Goal: Task Accomplishment & Management: Use online tool/utility

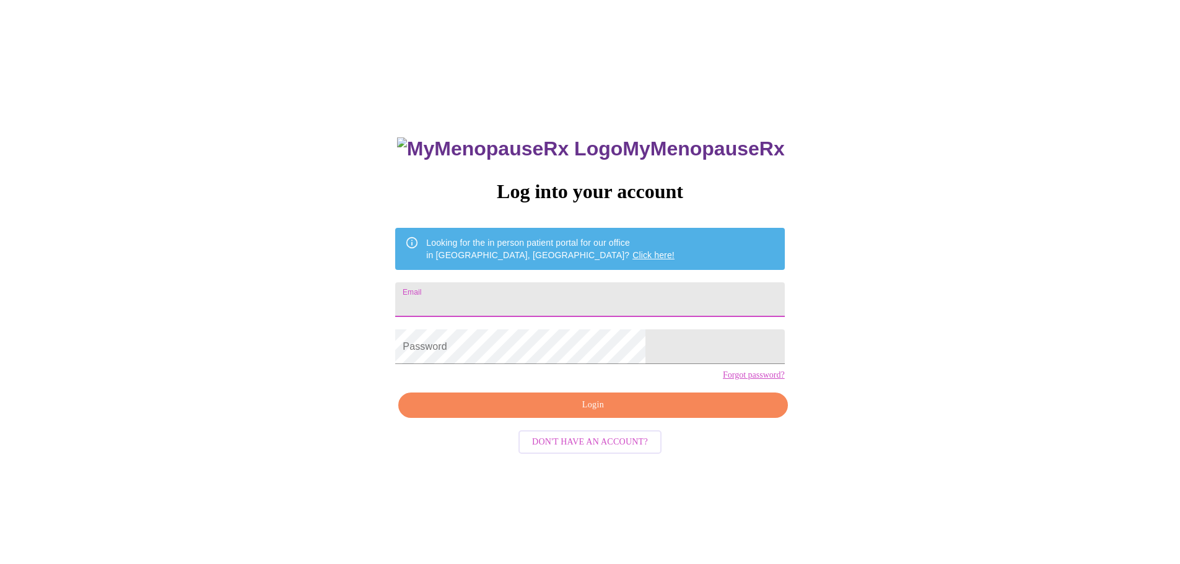
click at [528, 298] on input "Email" at bounding box center [589, 299] width 389 height 35
click at [522, 284] on input "Email" at bounding box center [589, 299] width 389 height 35
type input "[EMAIL_ADDRESS][PERSON_NAME][DOMAIN_NAME]"
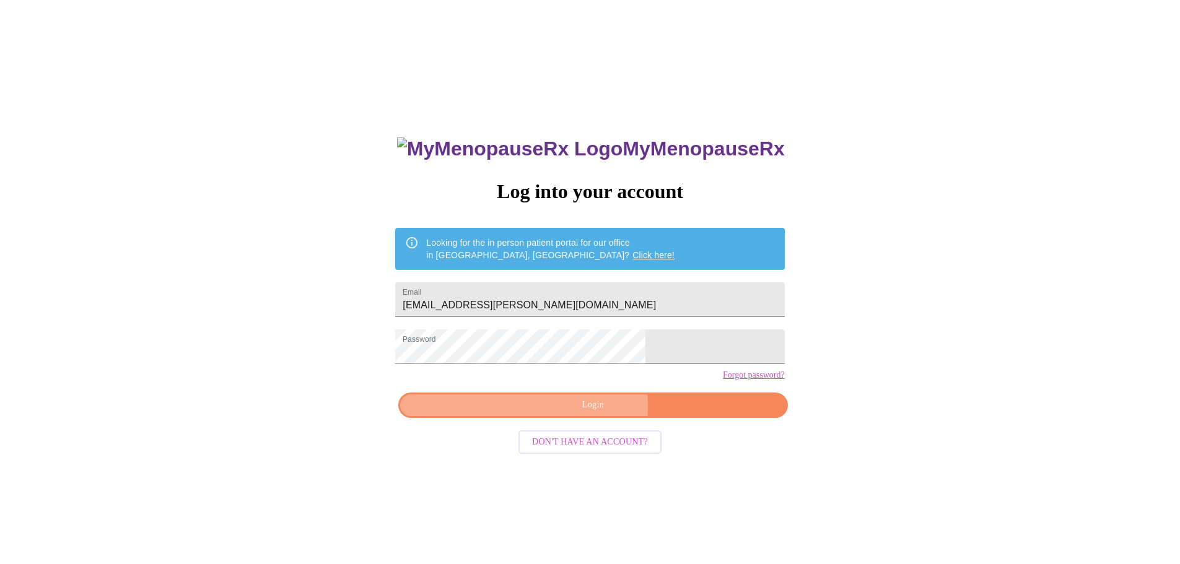
click at [593, 413] on span "Login" at bounding box center [592, 405] width 360 height 15
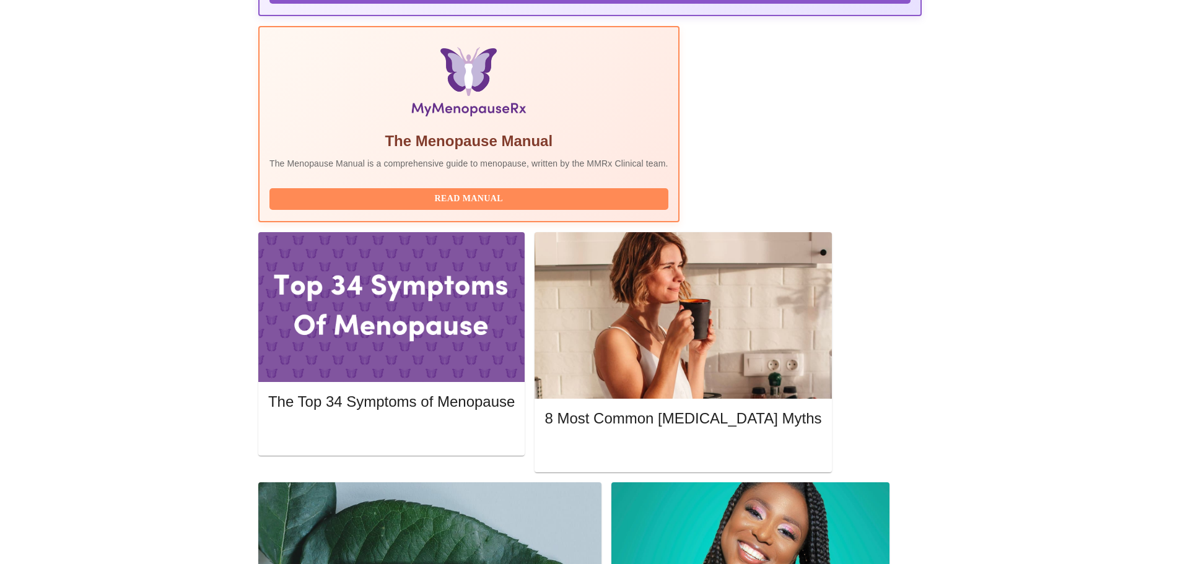
scroll to position [372, 0]
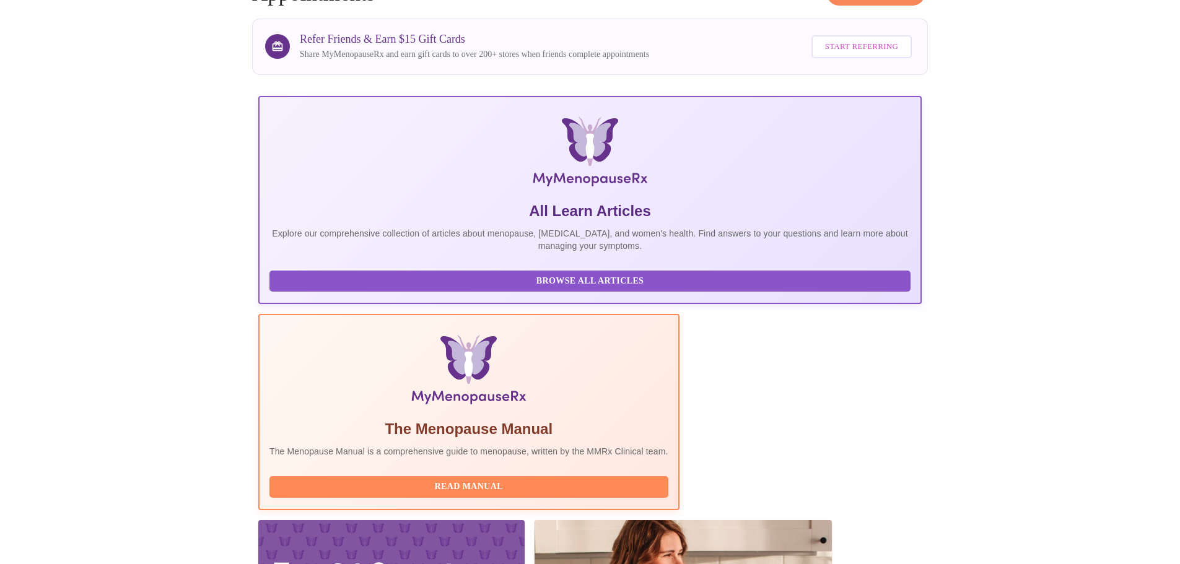
scroll to position [310, 0]
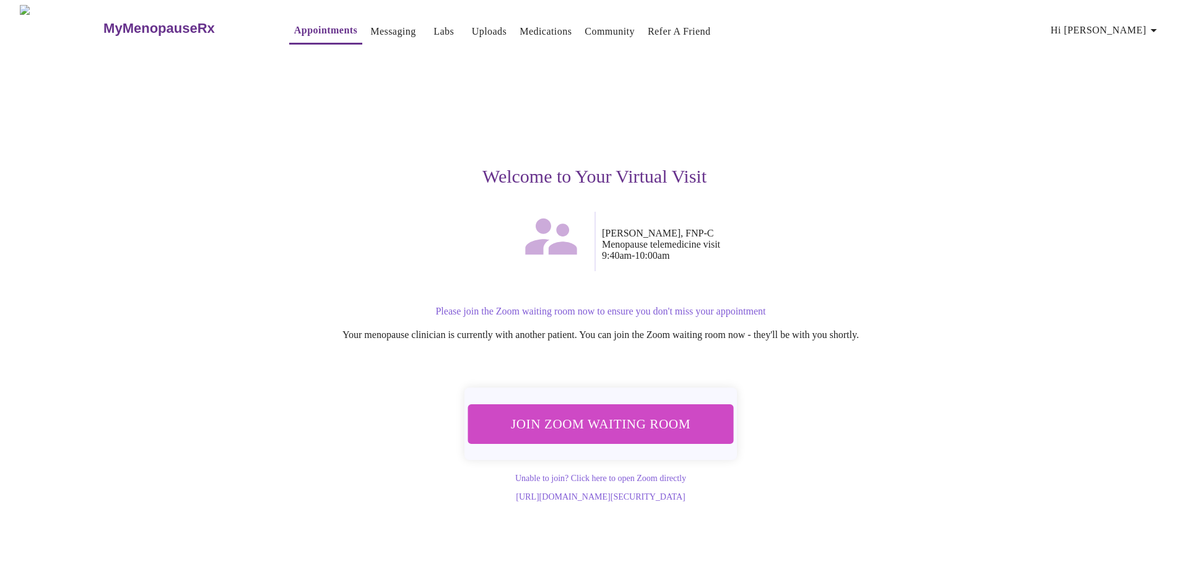
click at [613, 416] on span "Join Zoom Waiting Room" at bounding box center [600, 423] width 233 height 23
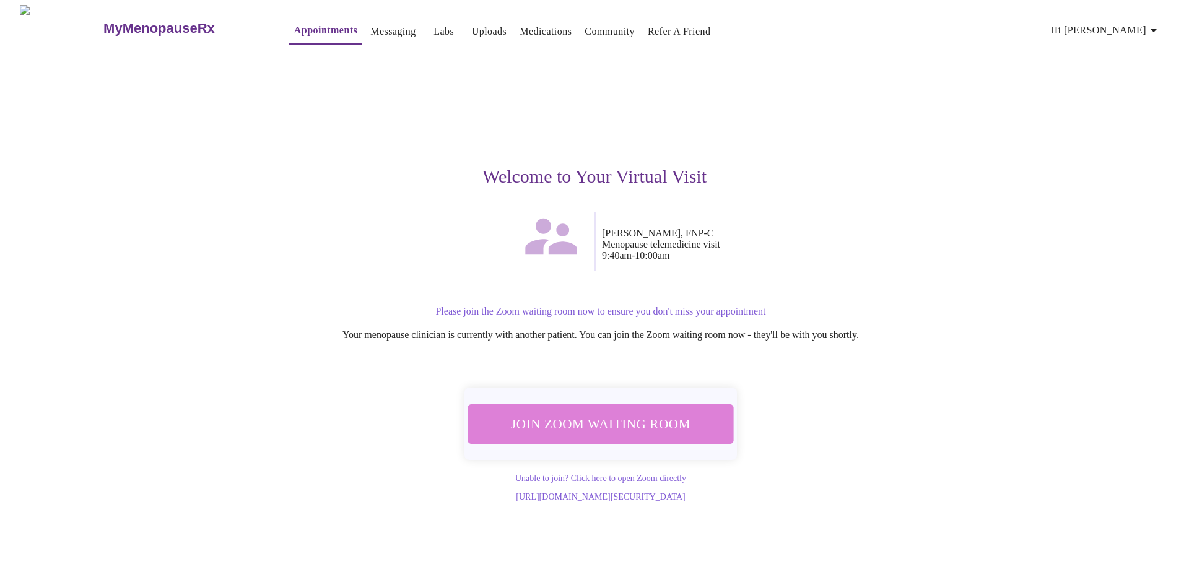
click at [606, 419] on span "Join Zoom Waiting Room" at bounding box center [600, 423] width 233 height 23
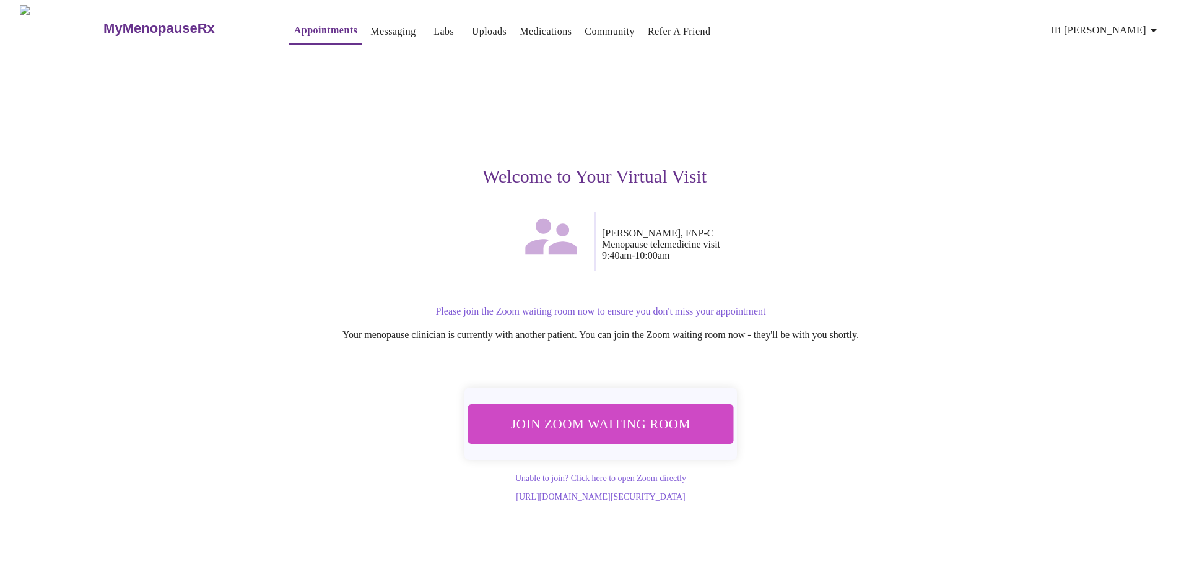
click at [599, 420] on span "Join Zoom Waiting Room" at bounding box center [600, 423] width 233 height 23
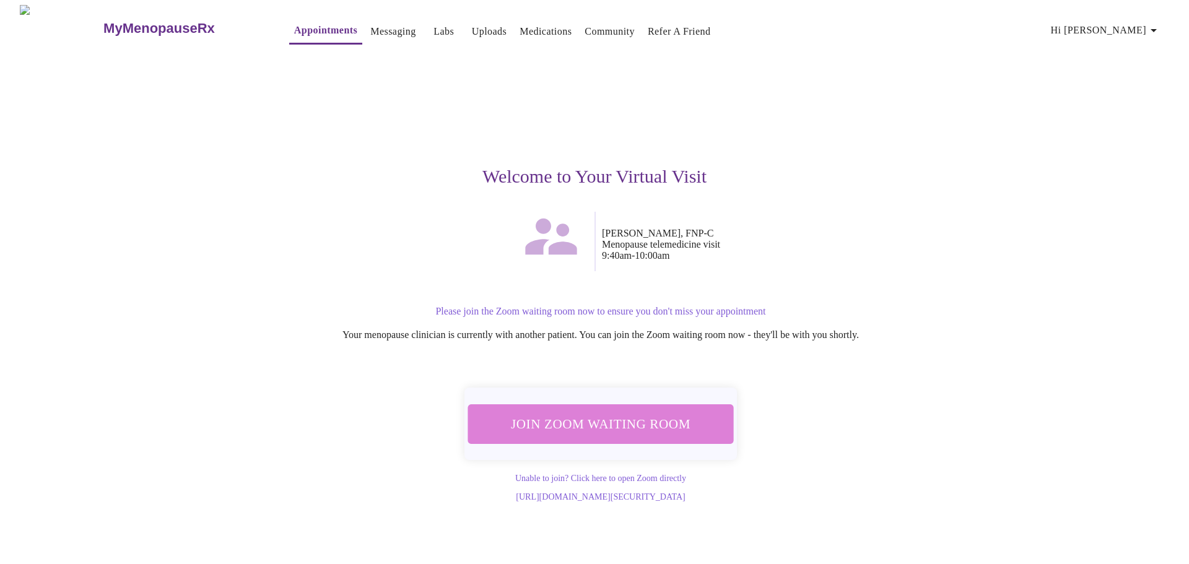
click at [616, 417] on span "Join Zoom Waiting Room" at bounding box center [600, 423] width 233 height 23
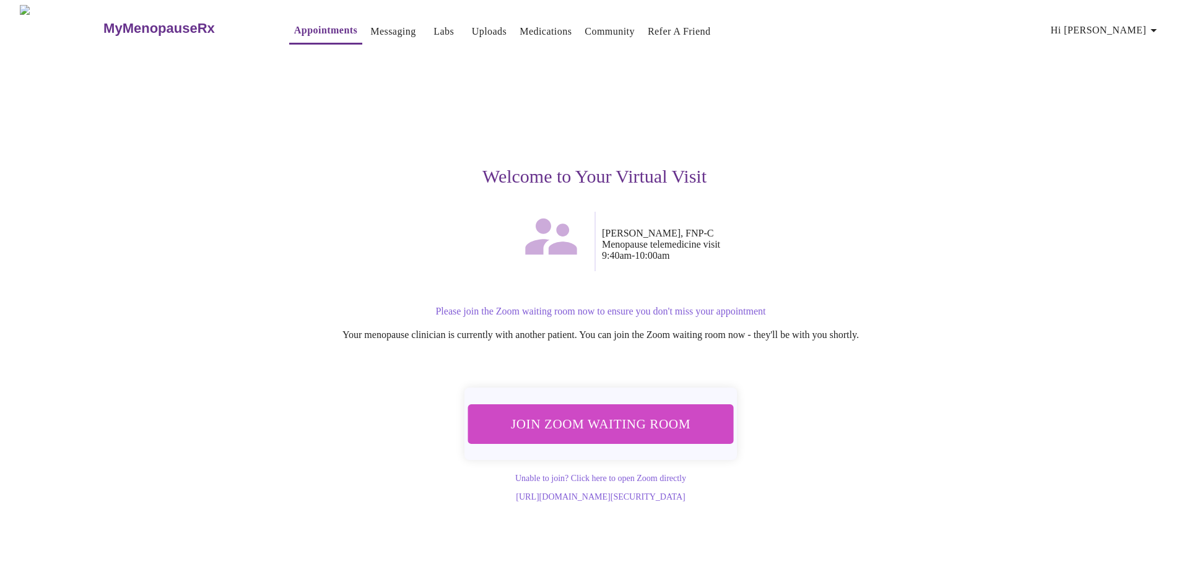
click at [593, 480] on link "Unable to join? Click here to open Zoom directly" at bounding box center [600, 478] width 171 height 9
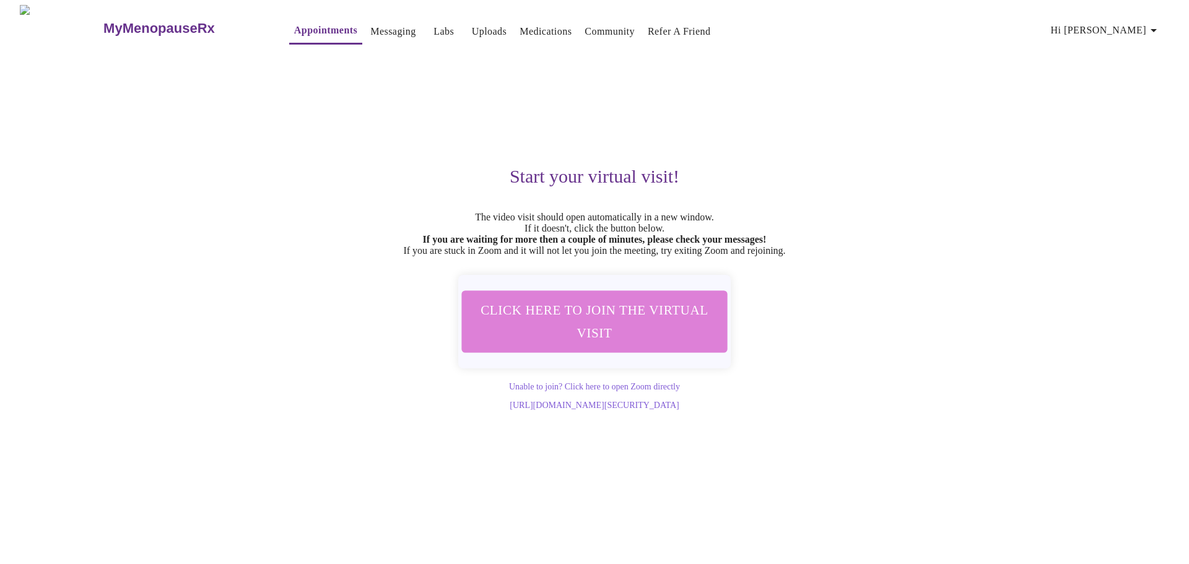
click at [615, 326] on span "Click here to join the virtual visit" at bounding box center [594, 322] width 233 height 46
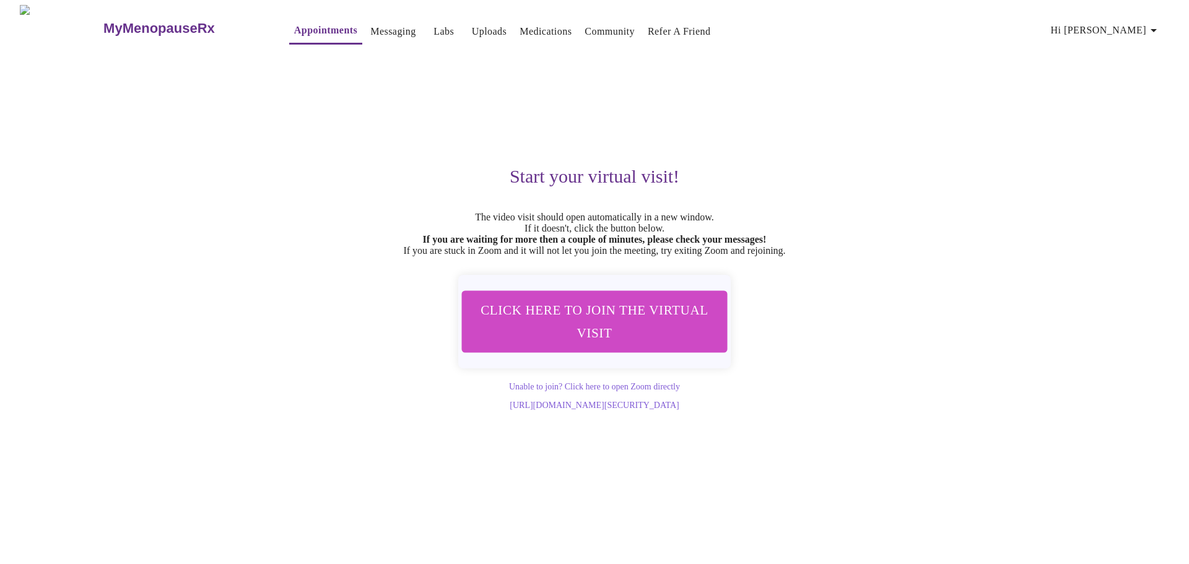
click at [370, 24] on link "Messaging" at bounding box center [392, 31] width 45 height 17
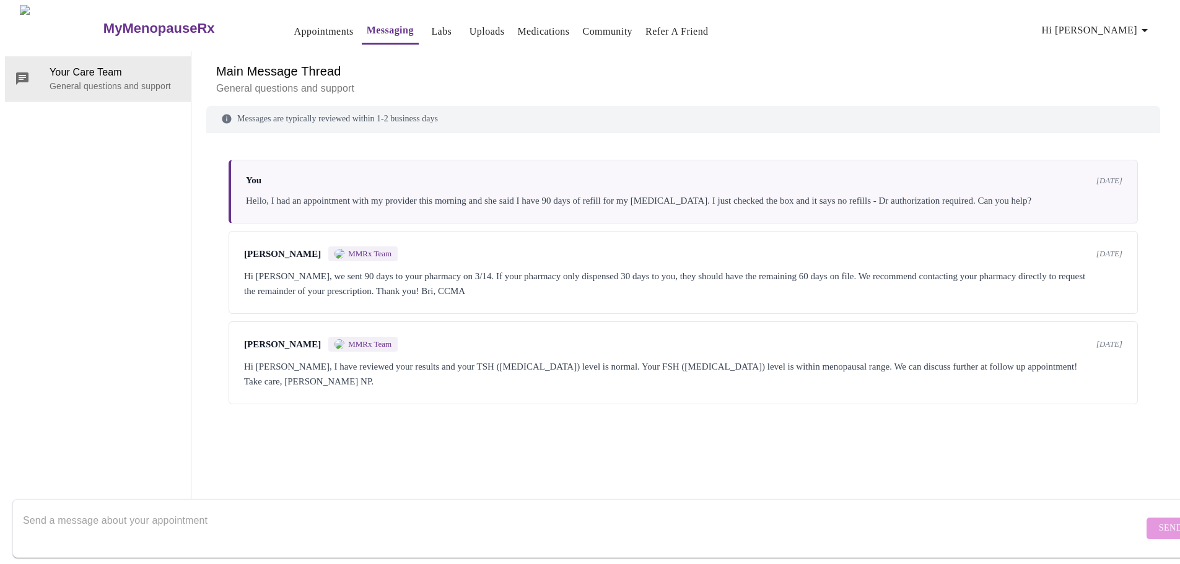
click at [392, 118] on div "Messages are typically reviewed within 1-2 business days" at bounding box center [683, 119] width 954 height 27
click at [1131, 25] on span "Hi [PERSON_NAME]" at bounding box center [1097, 30] width 110 height 17
click at [1130, 23] on li "Settings" at bounding box center [1124, 26] width 57 height 22
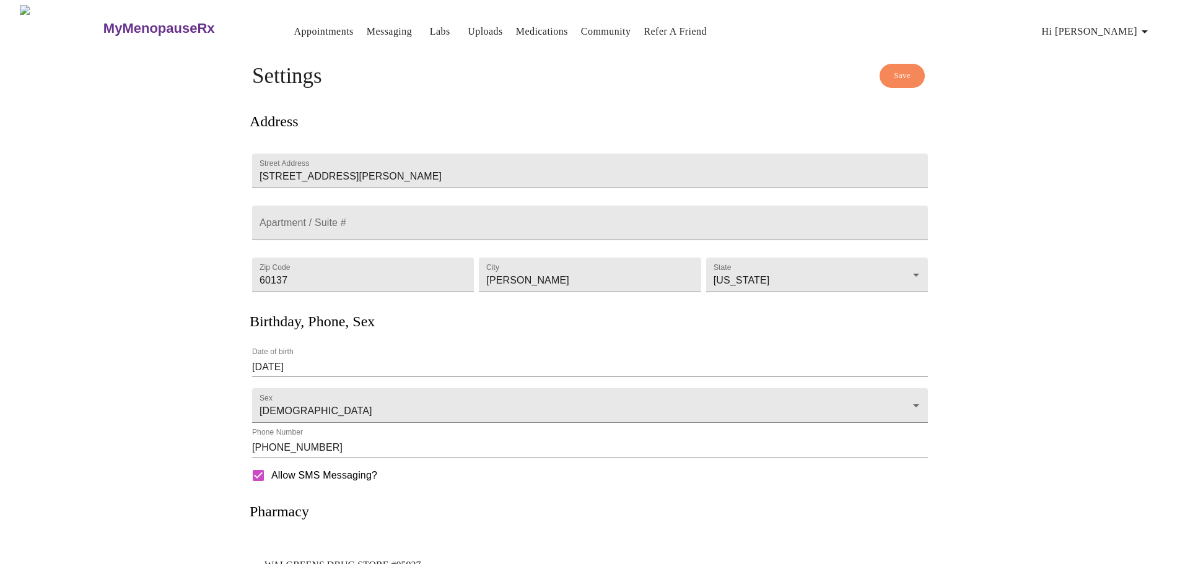
click at [118, 20] on h3 "MyMenopauseRx" at bounding box center [158, 28] width 111 height 16
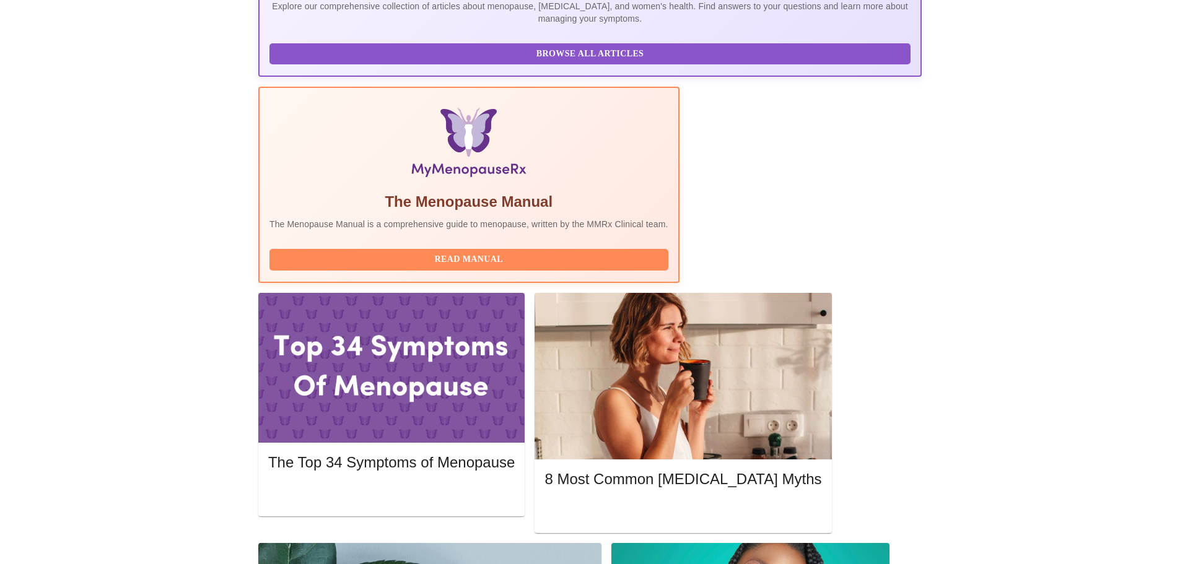
scroll to position [372, 0]
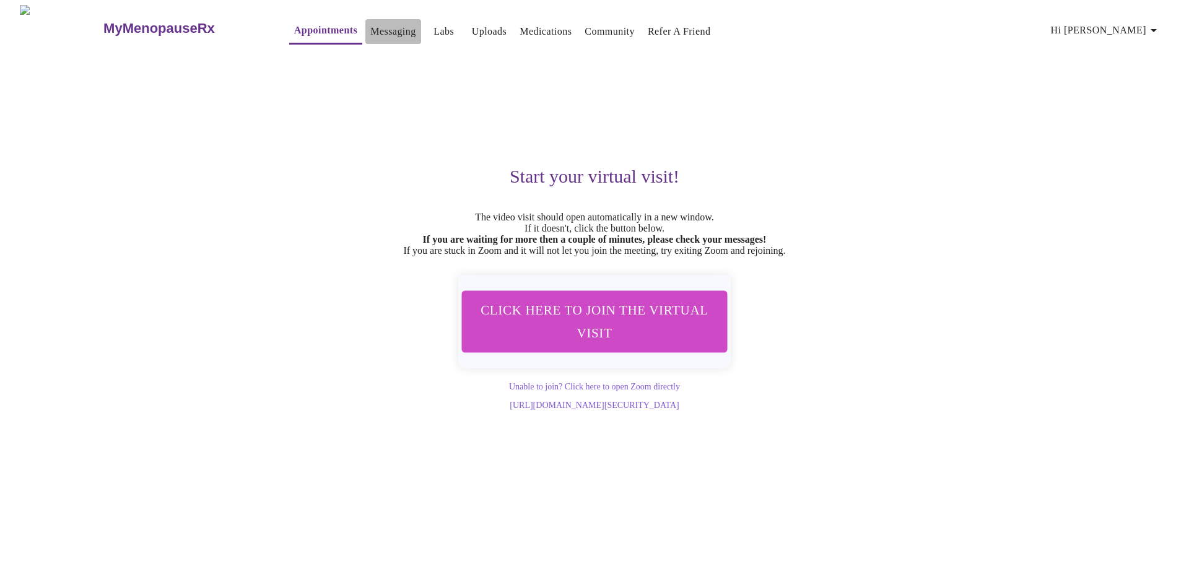
click at [370, 27] on link "Messaging" at bounding box center [392, 31] width 45 height 17
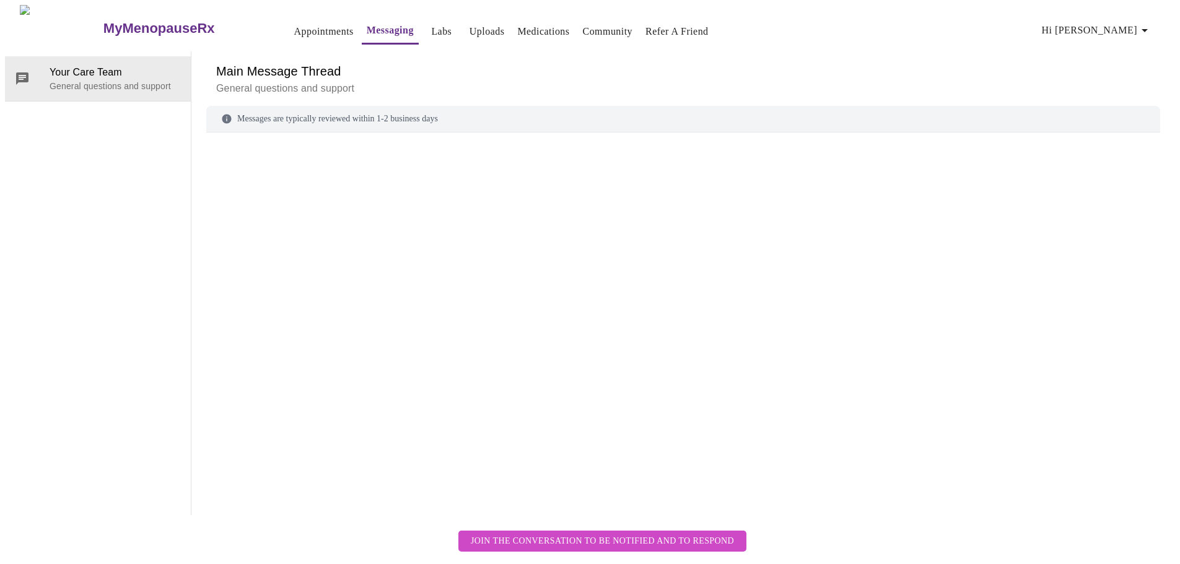
scroll to position [46, 0]
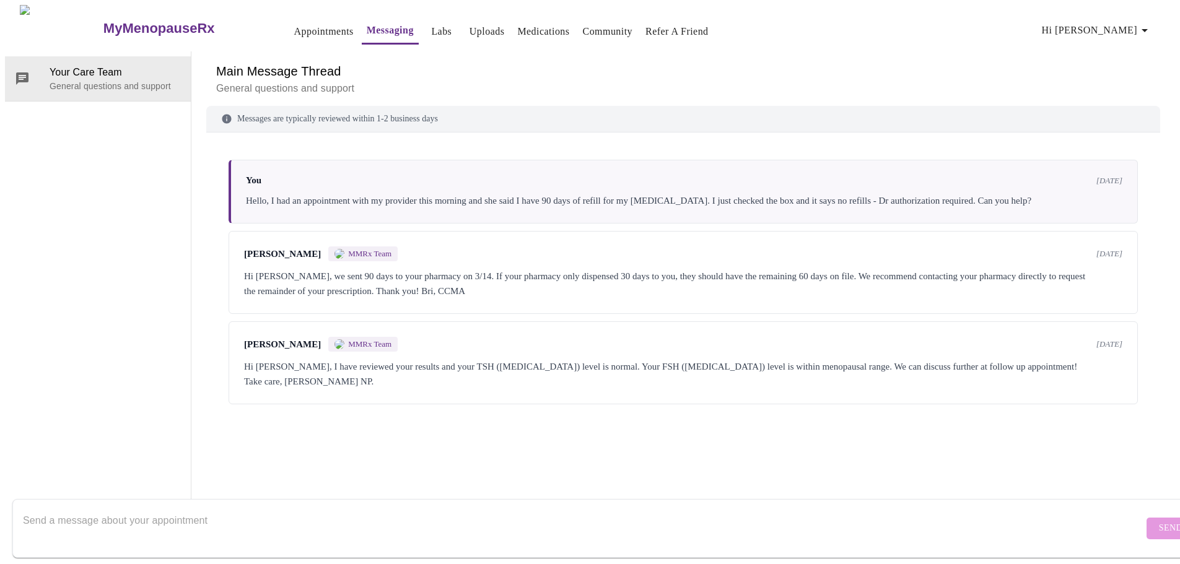
click at [457, 359] on div "Hi [PERSON_NAME], I have reviewed your results and your TSH ([MEDICAL_DATA]) le…" at bounding box center [683, 374] width 878 height 30
click at [525, 160] on div "You [DATE] Hello, I had an appointment with my provider this morning and she sa…" at bounding box center [683, 192] width 909 height 64
click at [106, 20] on h3 "MyMenopauseRx" at bounding box center [158, 28] width 111 height 16
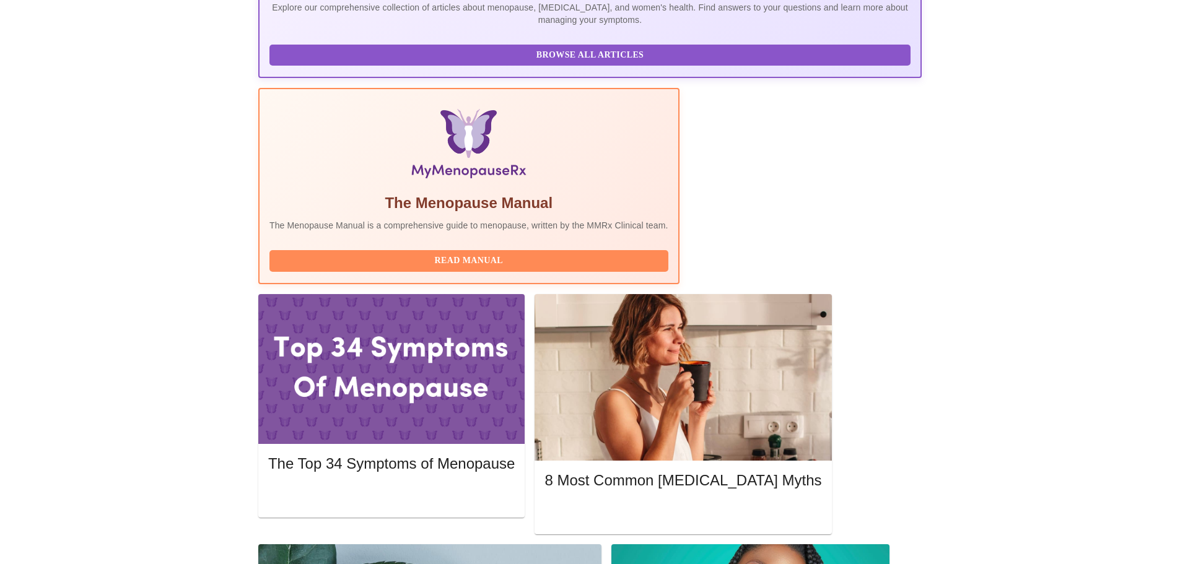
scroll to position [141, 0]
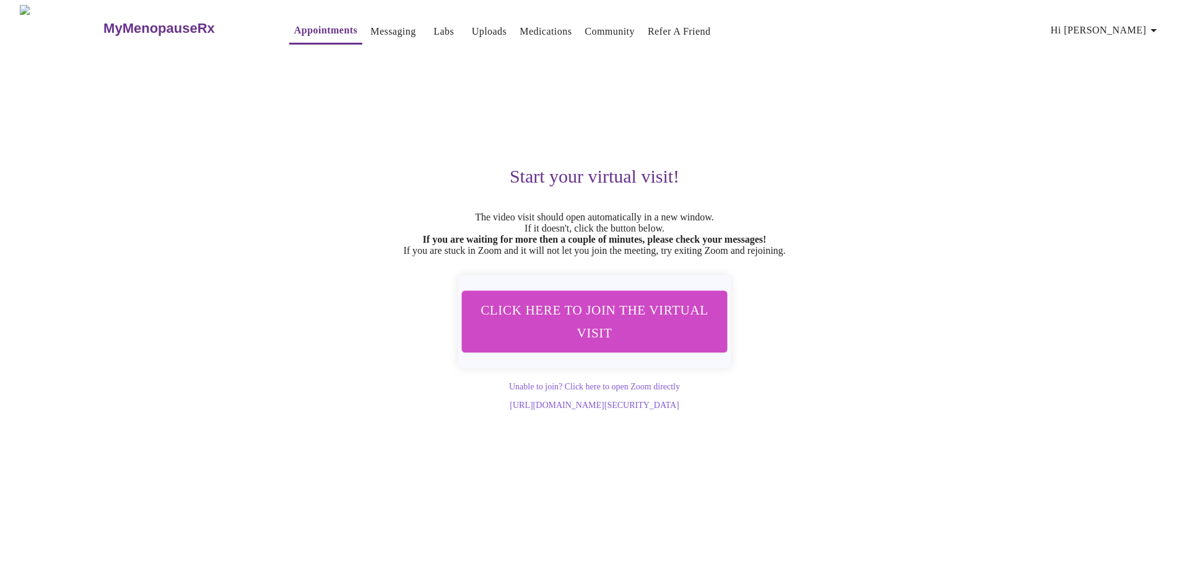
click at [370, 24] on link "Messaging" at bounding box center [392, 31] width 45 height 17
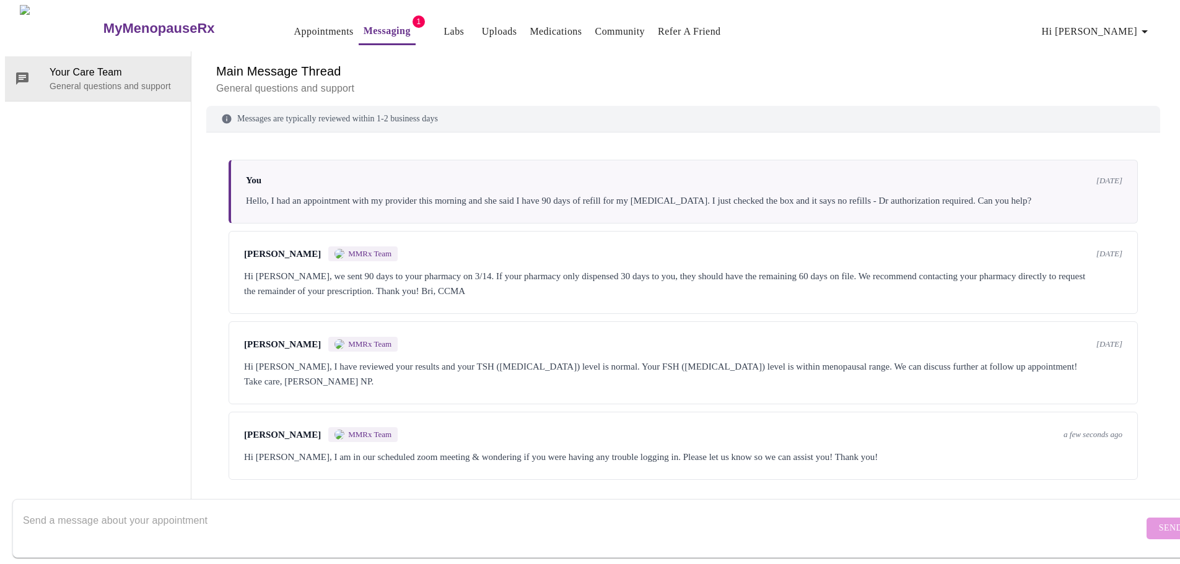
click at [364, 22] on link "Messaging" at bounding box center [387, 30] width 47 height 17
click at [1141, 30] on span "Hi [PERSON_NAME]" at bounding box center [1097, 31] width 110 height 17
click at [1119, 96] on li "Log out" at bounding box center [1124, 93] width 57 height 22
